Goal: Task Accomplishment & Management: Manage account settings

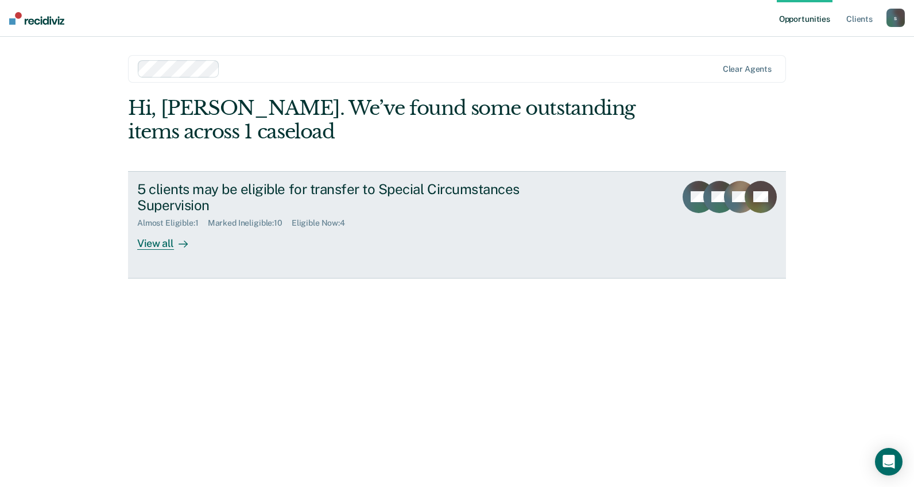
click at [452, 212] on div "5 clients may be eligible for transfer to Special Circumstances Supervision" at bounding box center [338, 197] width 403 height 33
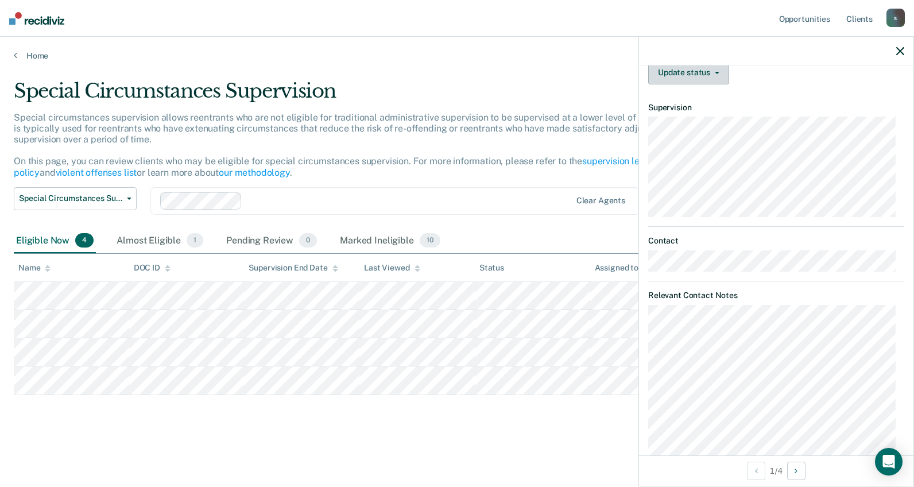
scroll to position [272, 0]
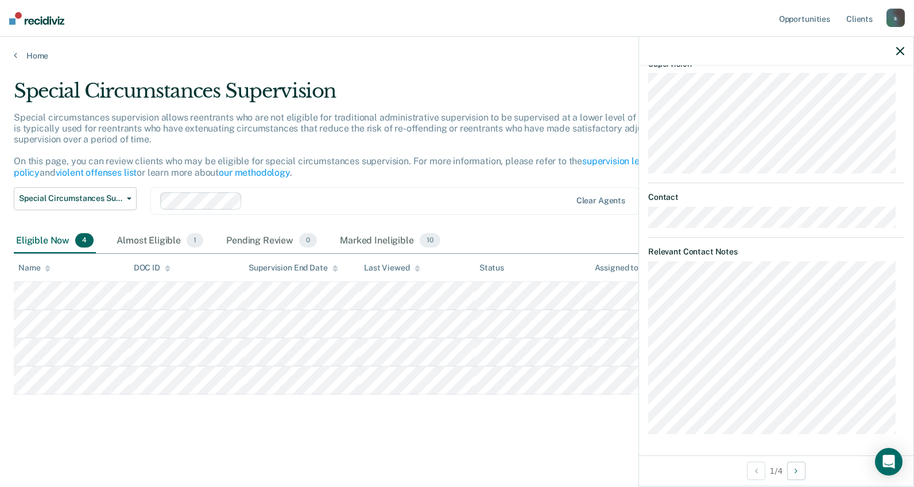
click at [716, 445] on div "RA Special Circumstances Supervision Eligible Requirements fulfilled Currently …" at bounding box center [776, 260] width 274 height 390
click at [853, 244] on article "RA Special Circumstances Supervision Eligible Requirements fulfilled Currently …" at bounding box center [776, 121] width 256 height 626
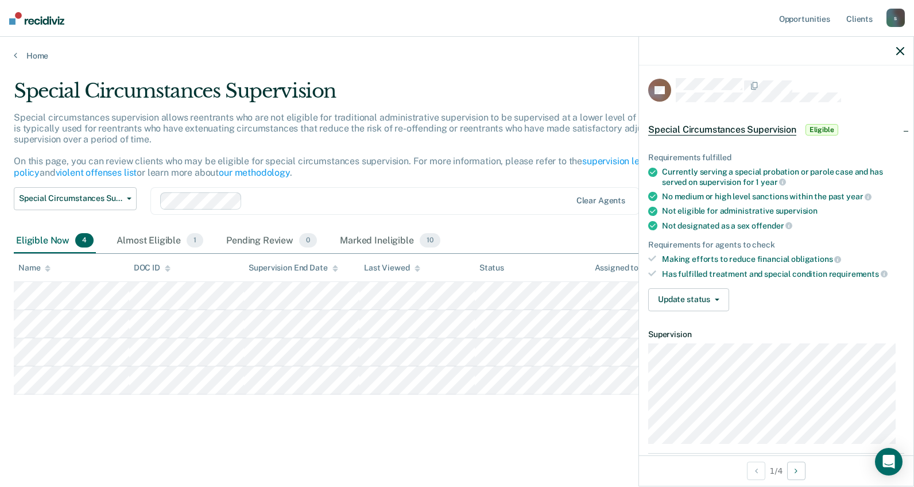
scroll to position [0, 0]
click at [700, 299] on button "Update status" at bounding box center [688, 300] width 81 height 23
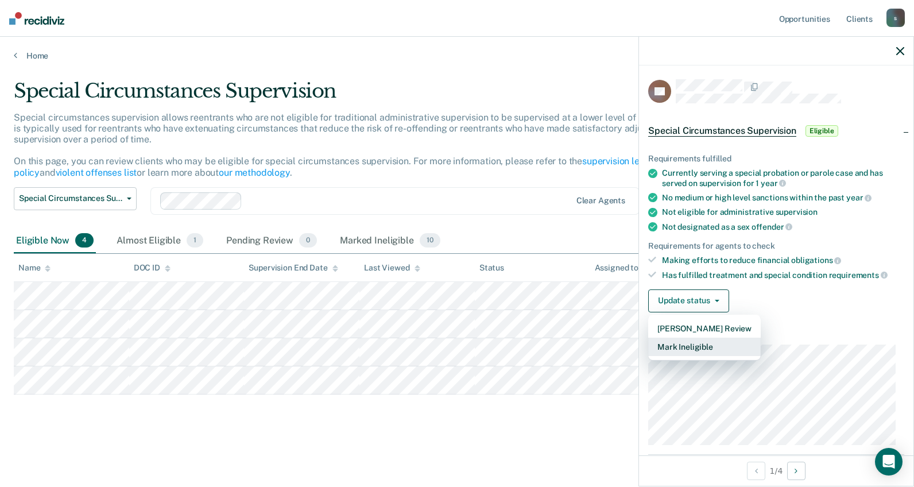
click at [737, 347] on button "Mark Ineligible" at bounding box center [704, 347] width 113 height 18
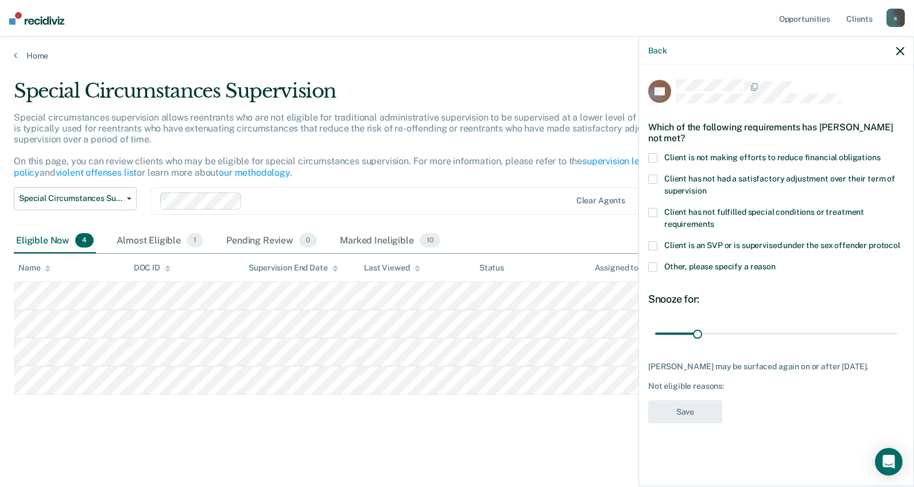
click at [800, 154] on span "Client is not making efforts to reduce financial obligations" at bounding box center [772, 157] width 216 height 9
click at [704, 424] on button "Save" at bounding box center [685, 412] width 74 height 24
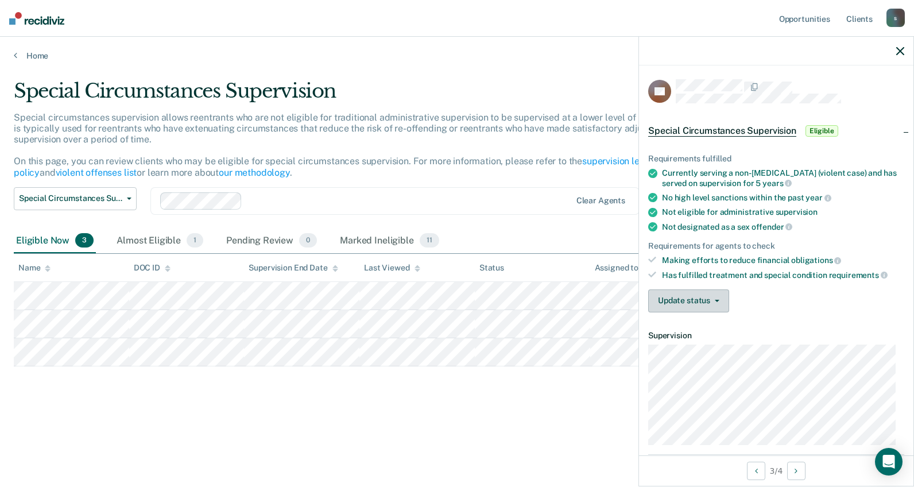
click at [714, 305] on button "Update status" at bounding box center [688, 300] width 81 height 23
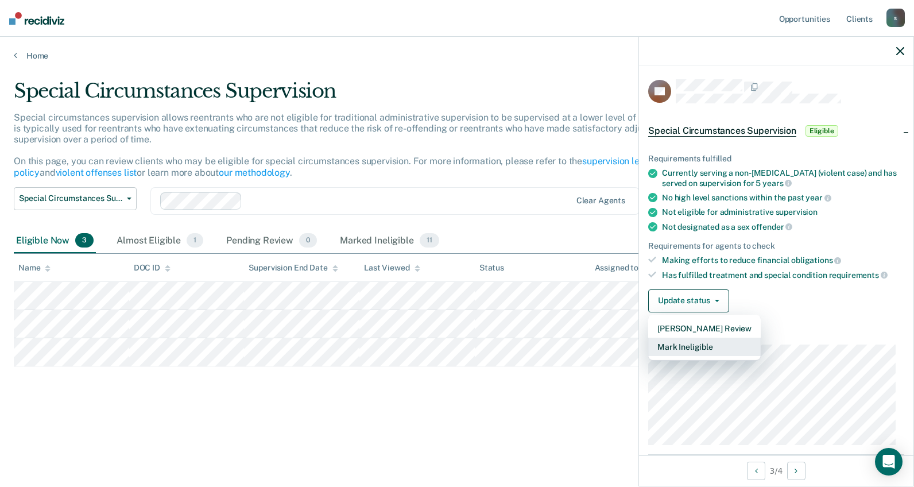
click at [705, 341] on button "Mark Ineligible" at bounding box center [704, 347] width 113 height 18
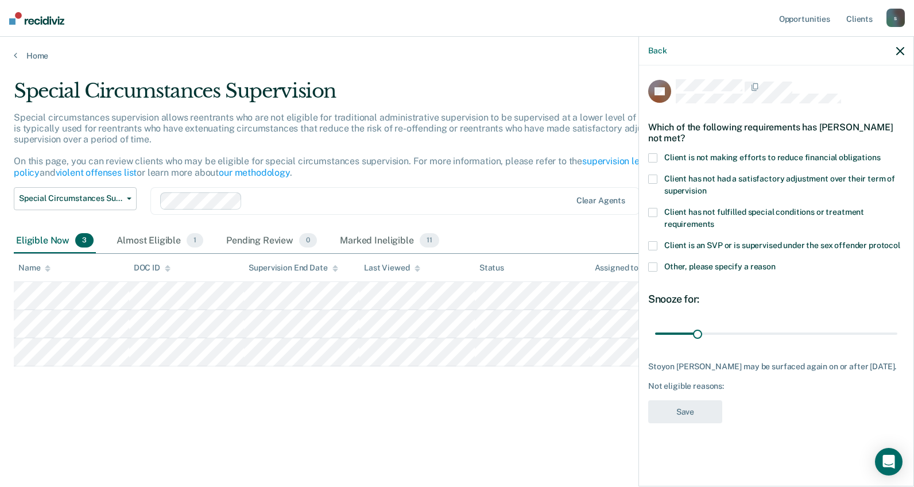
click at [754, 160] on span "Client is not making efforts to reduce financial obligations" at bounding box center [772, 157] width 216 height 9
click at [705, 418] on button "Save" at bounding box center [685, 412] width 74 height 24
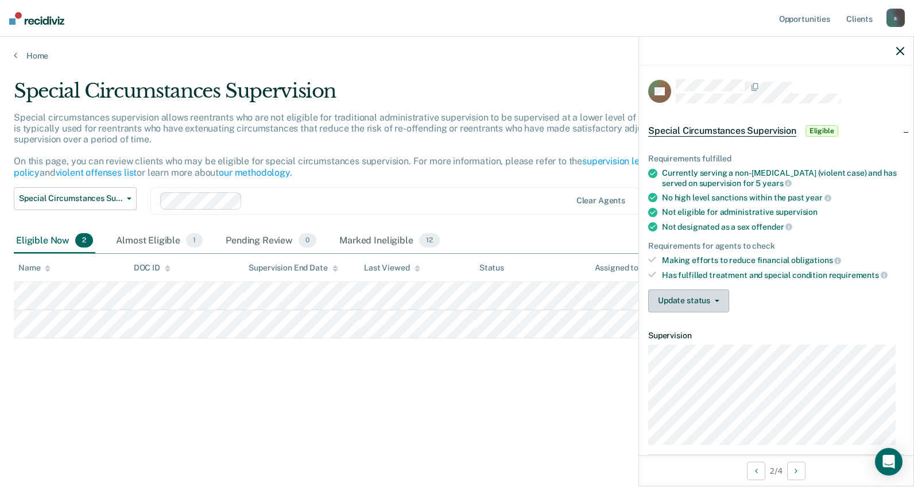
click at [712, 301] on button "Update status" at bounding box center [688, 300] width 81 height 23
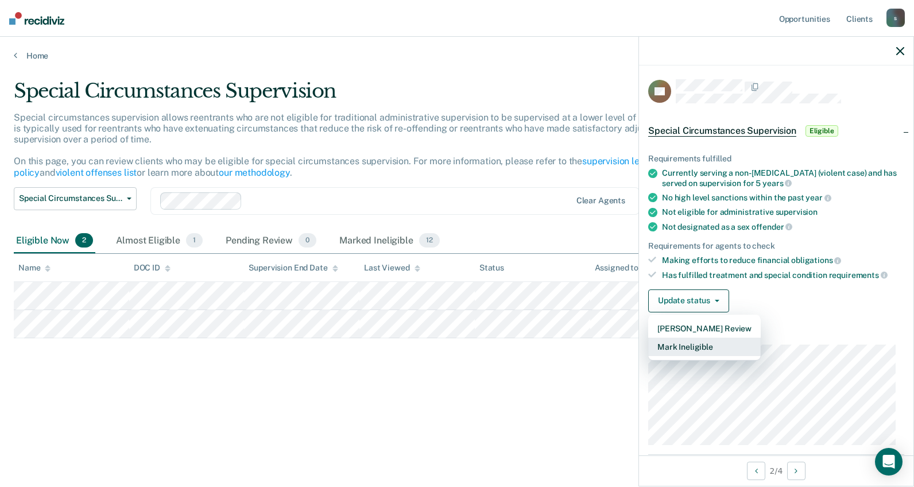
click at [708, 346] on button "Mark Ineligible" at bounding box center [704, 347] width 113 height 18
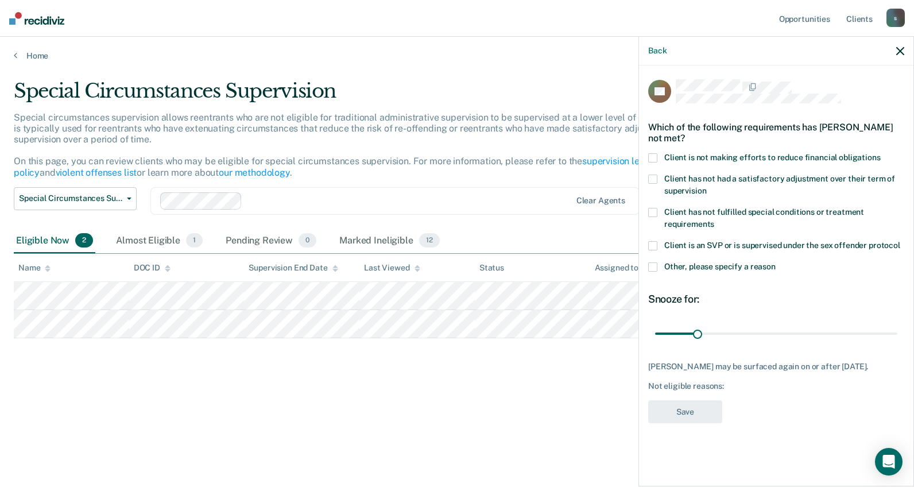
click at [689, 159] on span "Client is not making efforts to reduce financial obligations" at bounding box center [772, 157] width 216 height 9
click at [698, 404] on button "Save" at bounding box center [685, 412] width 74 height 24
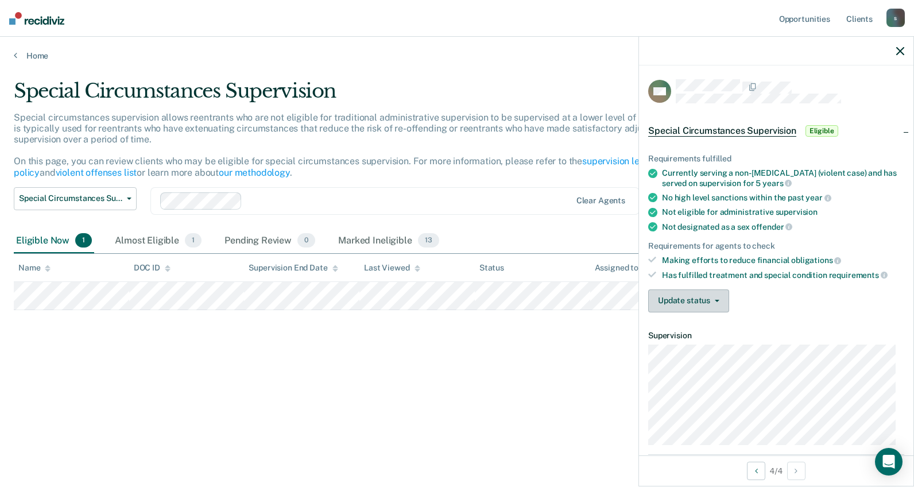
click at [700, 300] on button "Update status" at bounding box center [688, 300] width 81 height 23
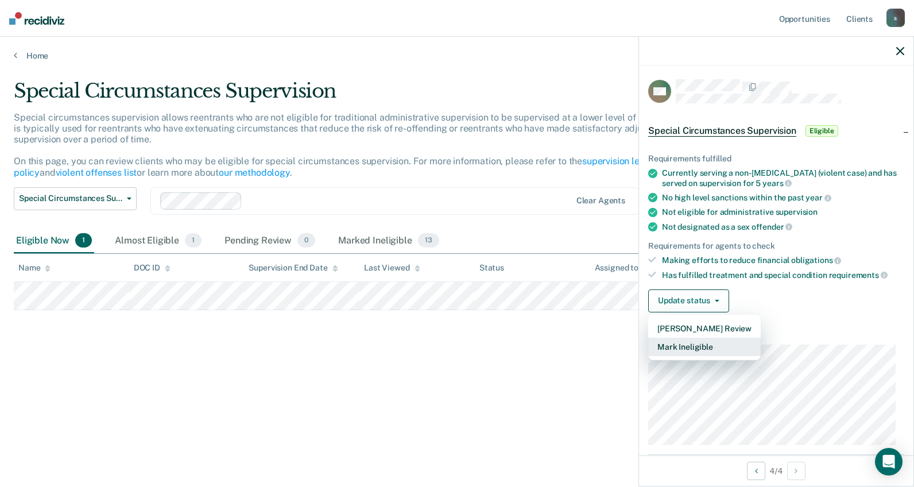
click at [704, 340] on button "Mark Ineligible" at bounding box center [704, 347] width 113 height 18
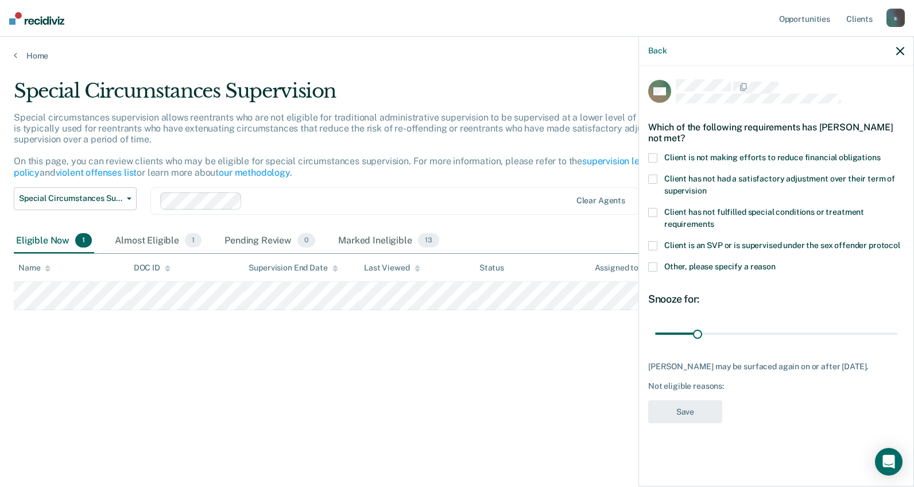
click at [725, 155] on span "Client is not making efforts to reduce financial obligations" at bounding box center [772, 157] width 216 height 9
click at [703, 409] on button "Save" at bounding box center [685, 412] width 74 height 24
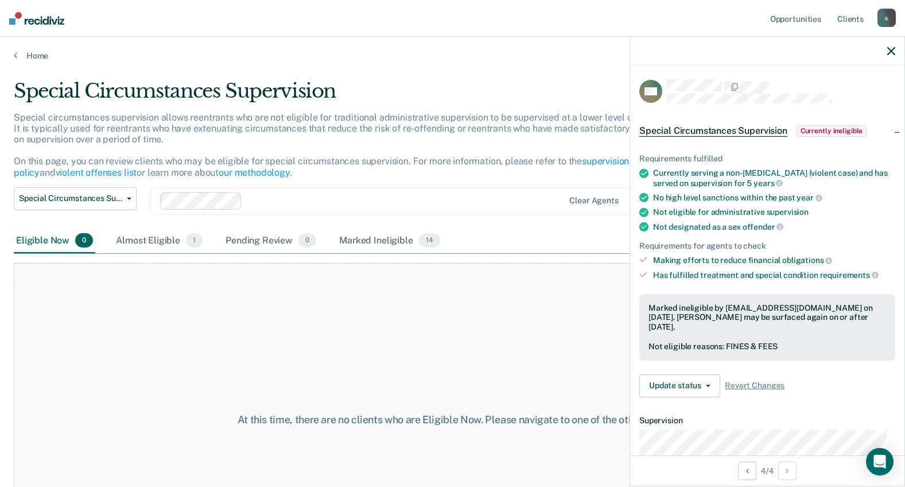
drag, startPoint x: 425, startPoint y: 100, endPoint x: 435, endPoint y: 105, distance: 10.8
click at [435, 105] on div "Special Circumstances Supervision" at bounding box center [353, 95] width 679 height 33
click at [893, 54] on icon "button" at bounding box center [892, 51] width 8 height 8
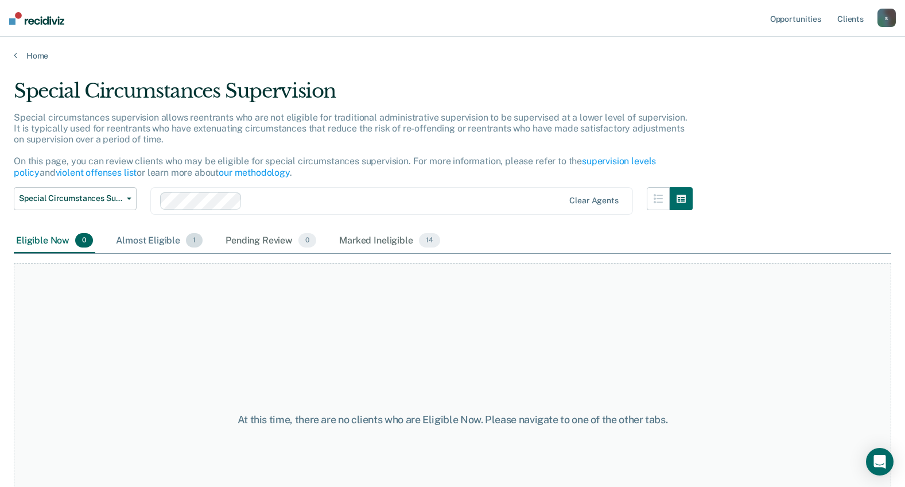
click at [177, 249] on div "Almost Eligible 1" at bounding box center [159, 240] width 91 height 25
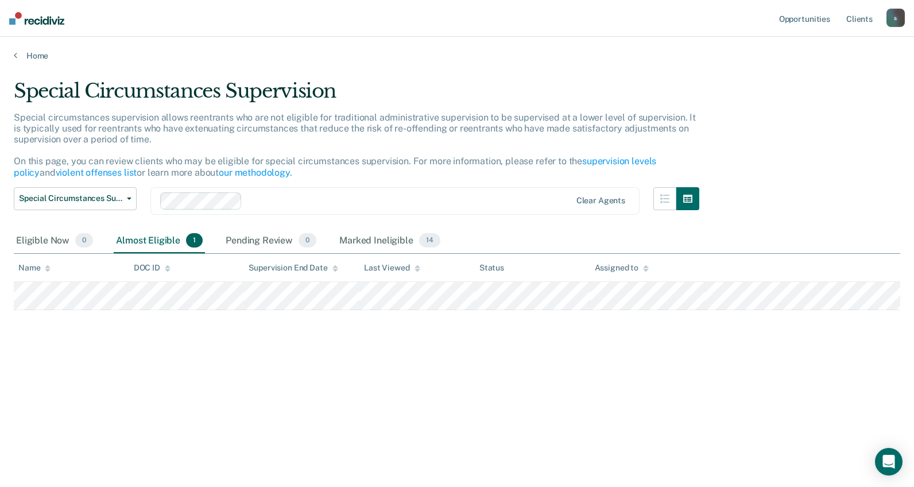
click at [177, 249] on div "Almost Eligible 1" at bounding box center [159, 240] width 91 height 25
click at [72, 242] on div "Eligible Now 0" at bounding box center [55, 240] width 82 height 25
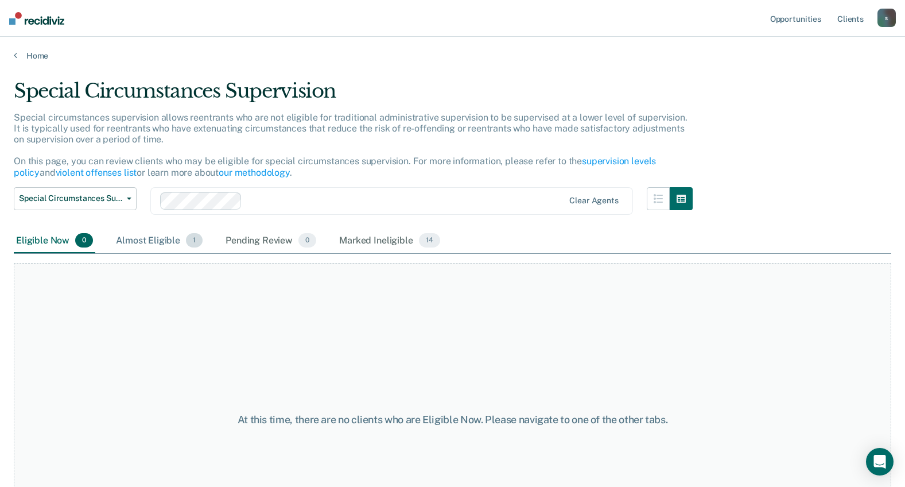
click at [158, 231] on div "Almost Eligible 1" at bounding box center [159, 240] width 91 height 25
